Goal: Information Seeking & Learning: Learn about a topic

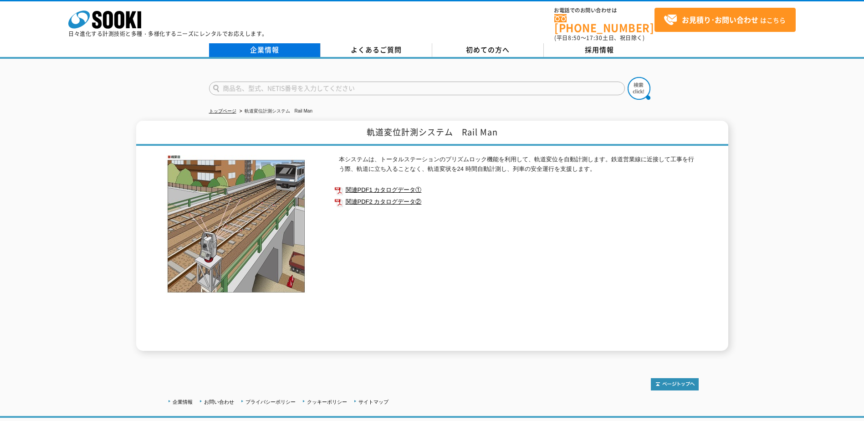
click at [297, 43] on link "企業情報" at bounding box center [265, 50] width 112 height 14
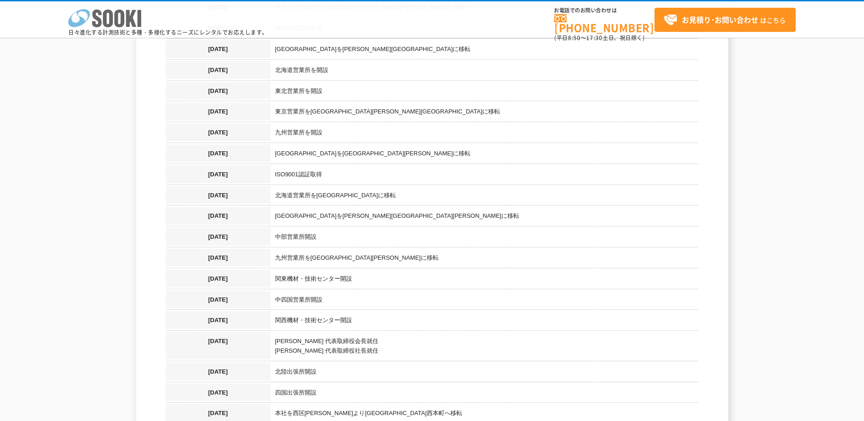
scroll to position [729, 0]
